Goal: Information Seeking & Learning: Check status

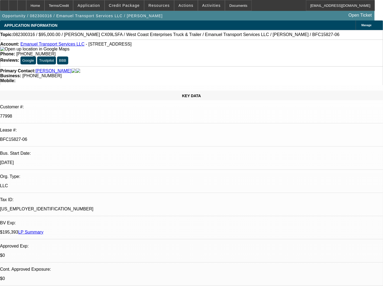
select select "0"
select select "6"
select select "0"
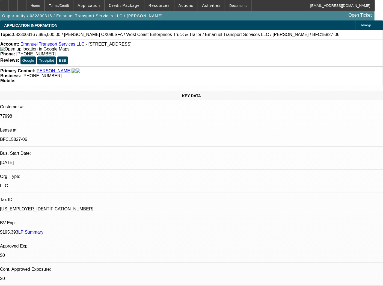
select select "0"
select select "6"
select select "0"
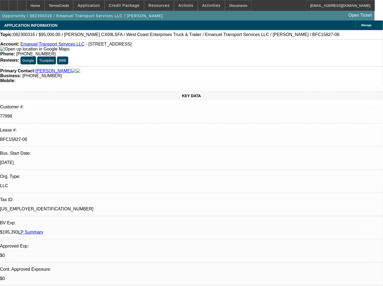
select select "0"
select select "6"
select select "0"
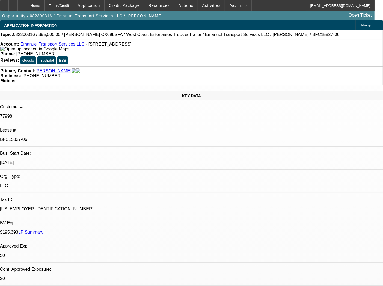
select select "6"
click at [226, 6] on div "Documents" at bounding box center [238, 5] width 27 height 11
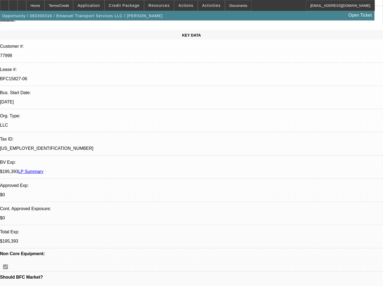
type input "security"
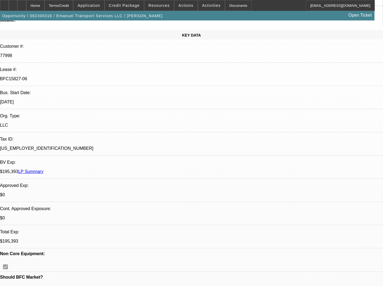
scroll to position [273, 0]
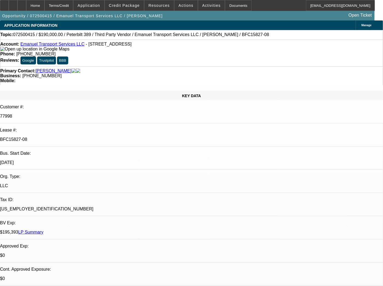
select select "0"
select select "2"
select select "0"
select select "6"
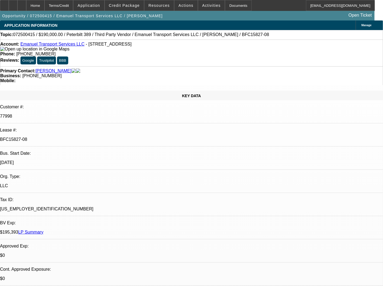
select select "0"
select select "2"
select select "0"
select select "6"
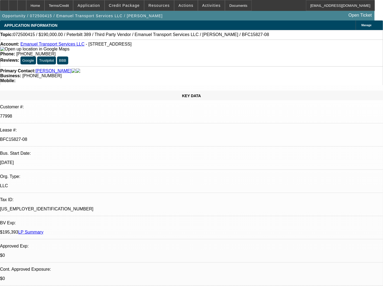
select select "0"
select select "2"
select select "0"
select select "6"
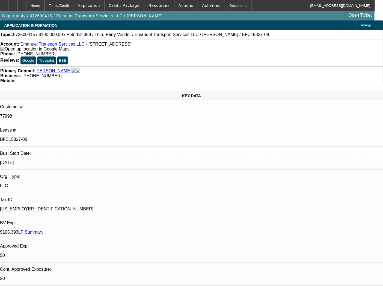
select select "0"
select select "2"
select select "0"
select select "6"
